Goal: Task Accomplishment & Management: Complete application form

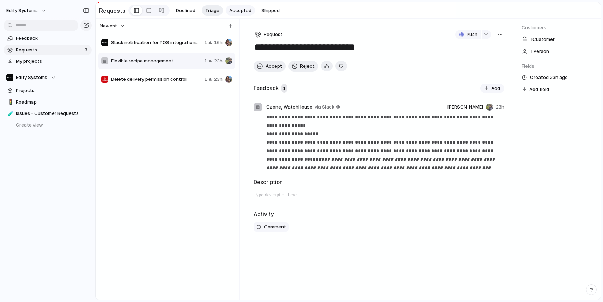
click at [231, 9] on span "Accepted" at bounding box center [240, 10] width 22 height 7
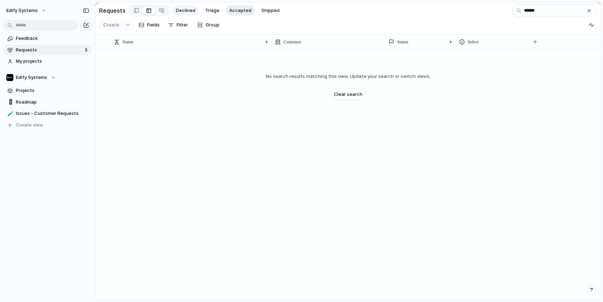
type input "******"
click at [187, 12] on span "Declined" at bounding box center [185, 10] width 19 height 7
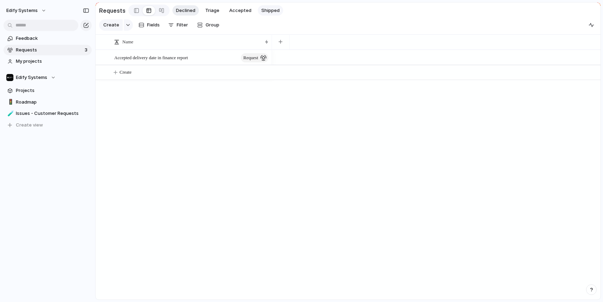
click at [258, 14] on button "Shipped" at bounding box center [270, 10] width 25 height 11
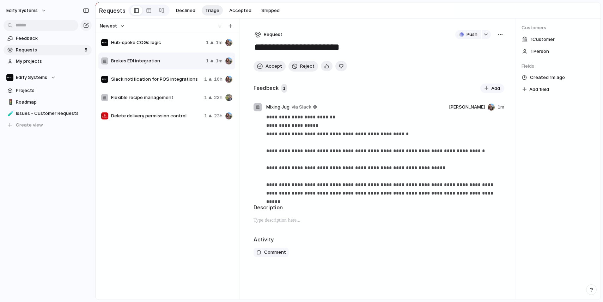
click at [544, 42] on span "1 Customer" at bounding box center [543, 39] width 24 height 7
click at [541, 38] on span "1 Customer" at bounding box center [543, 39] width 24 height 7
click at [159, 60] on span "Brakes EDI integration" at bounding box center [157, 61] width 92 height 7
click at [536, 42] on span "1 Customer" at bounding box center [543, 39] width 24 height 7
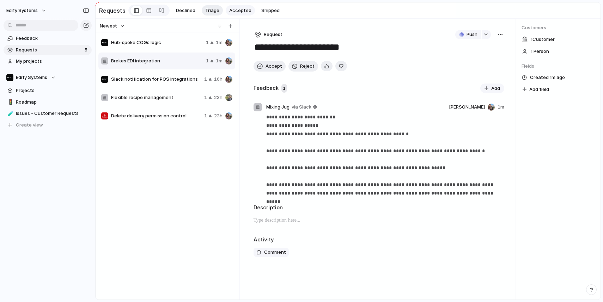
click at [229, 11] on span "Accepted" at bounding box center [240, 10] width 22 height 7
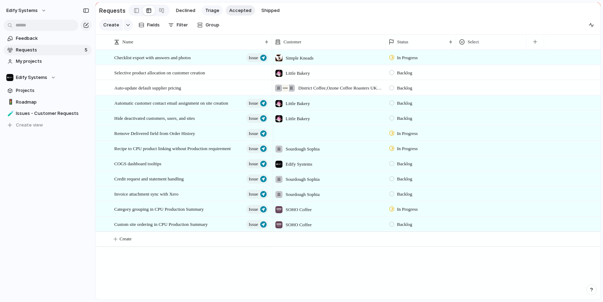
click at [211, 11] on span "Triage" at bounding box center [212, 10] width 14 height 7
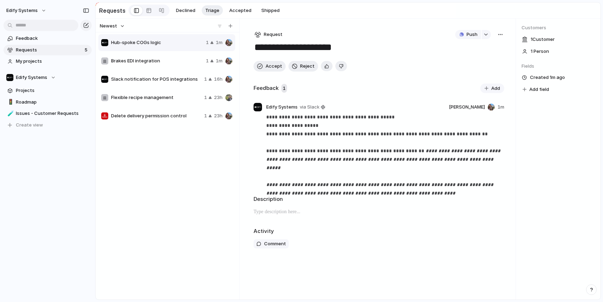
click at [537, 39] on span "1 Customer" at bounding box center [543, 39] width 24 height 7
click at [546, 39] on span "1 Customer" at bounding box center [543, 39] width 24 height 7
click at [167, 50] on div "Hub-spoke COGs logic 1 1m" at bounding box center [166, 42] width 137 height 17
click at [160, 62] on span "Brakes EDI integration" at bounding box center [157, 61] width 92 height 7
type textarea "**********"
